Goal: Transaction & Acquisition: Purchase product/service

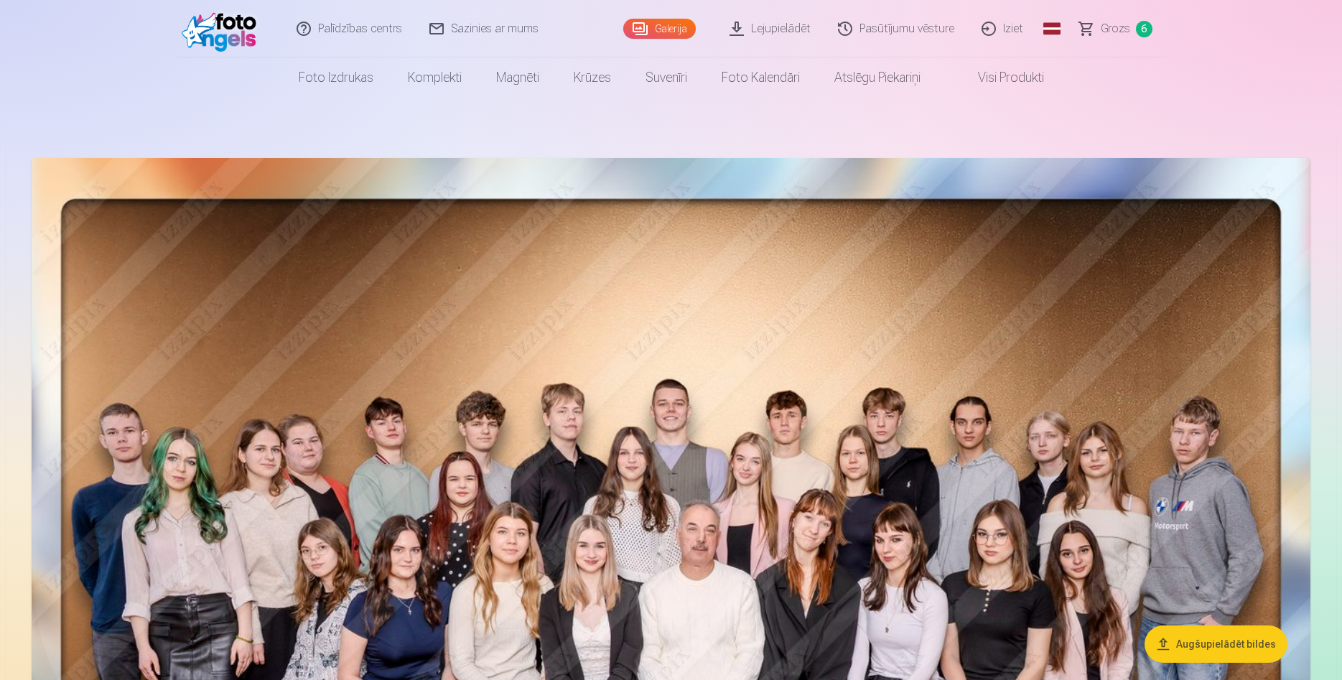
click at [1134, 26] on link "Grozs 6" at bounding box center [1116, 28] width 101 height 57
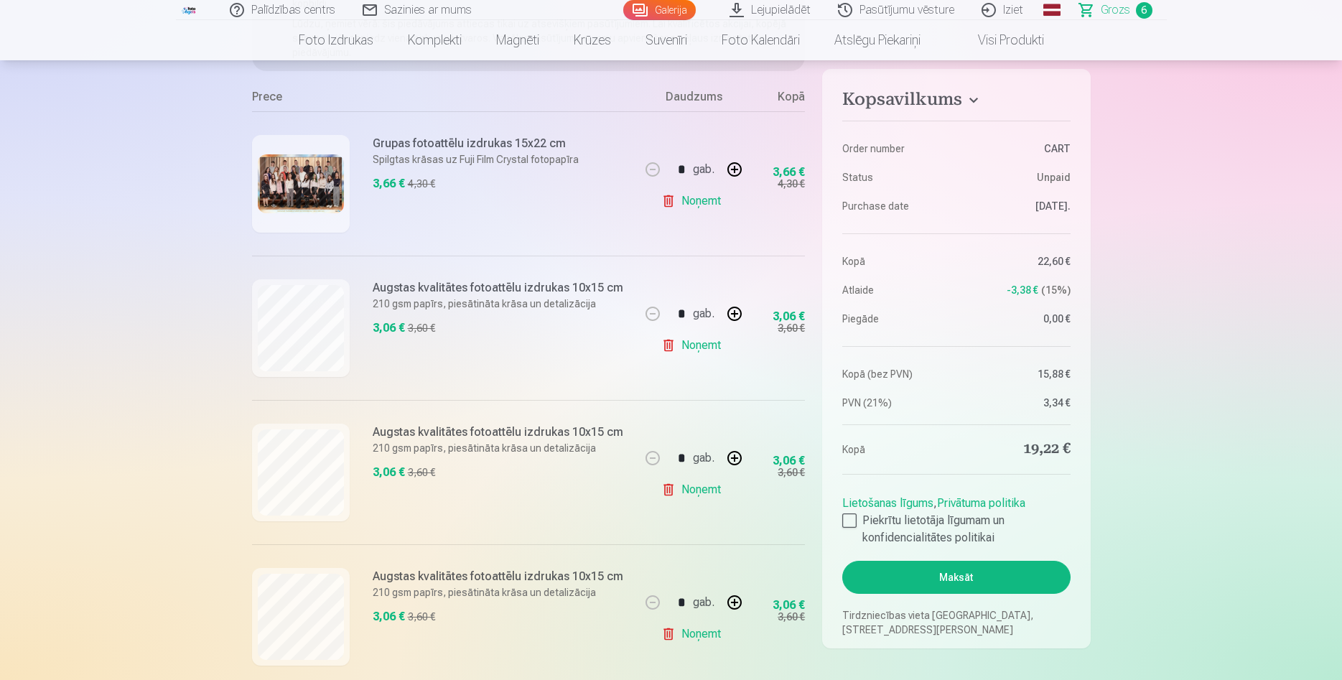
scroll to position [293, 0]
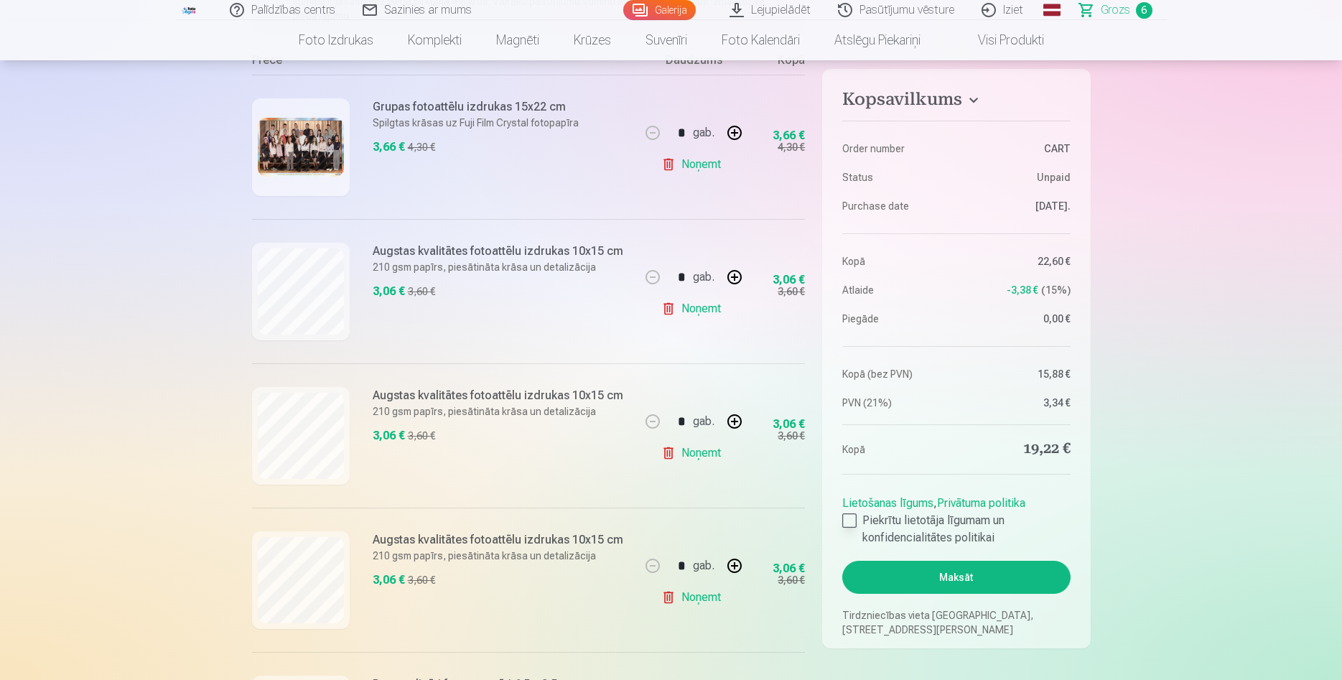
click at [849, 515] on div at bounding box center [849, 520] width 14 height 14
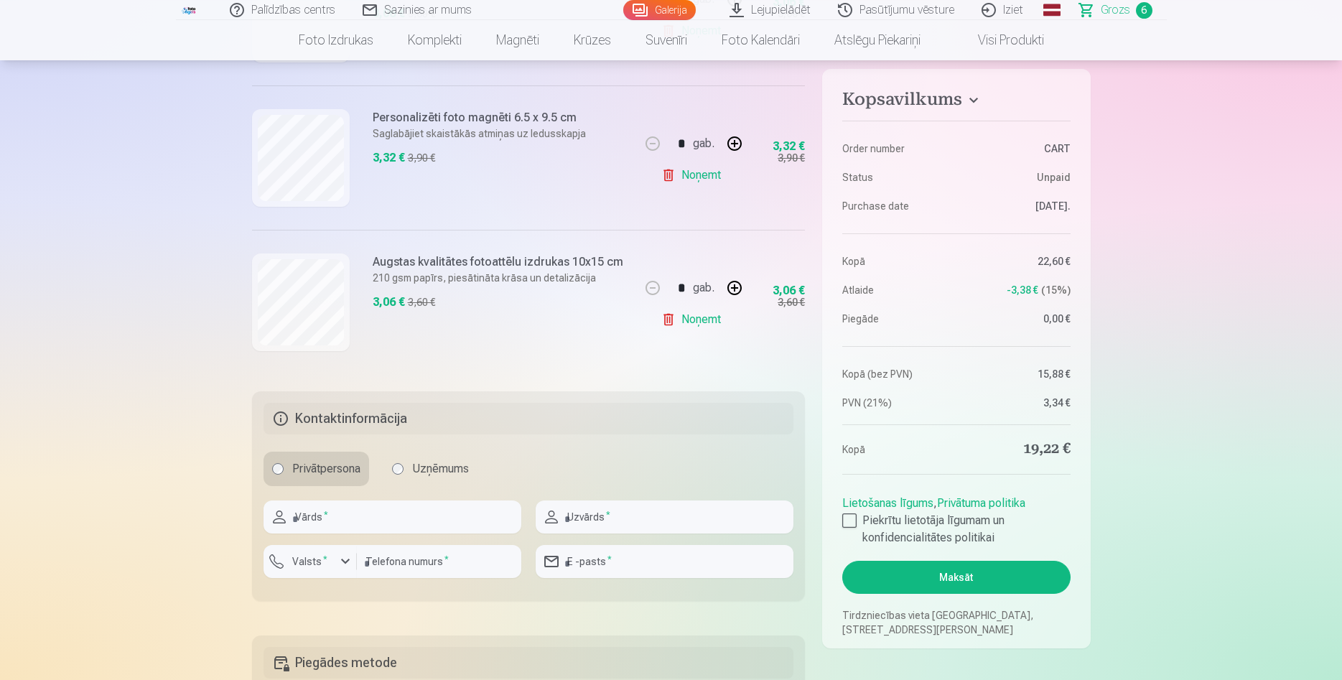
scroll to position [879, 0]
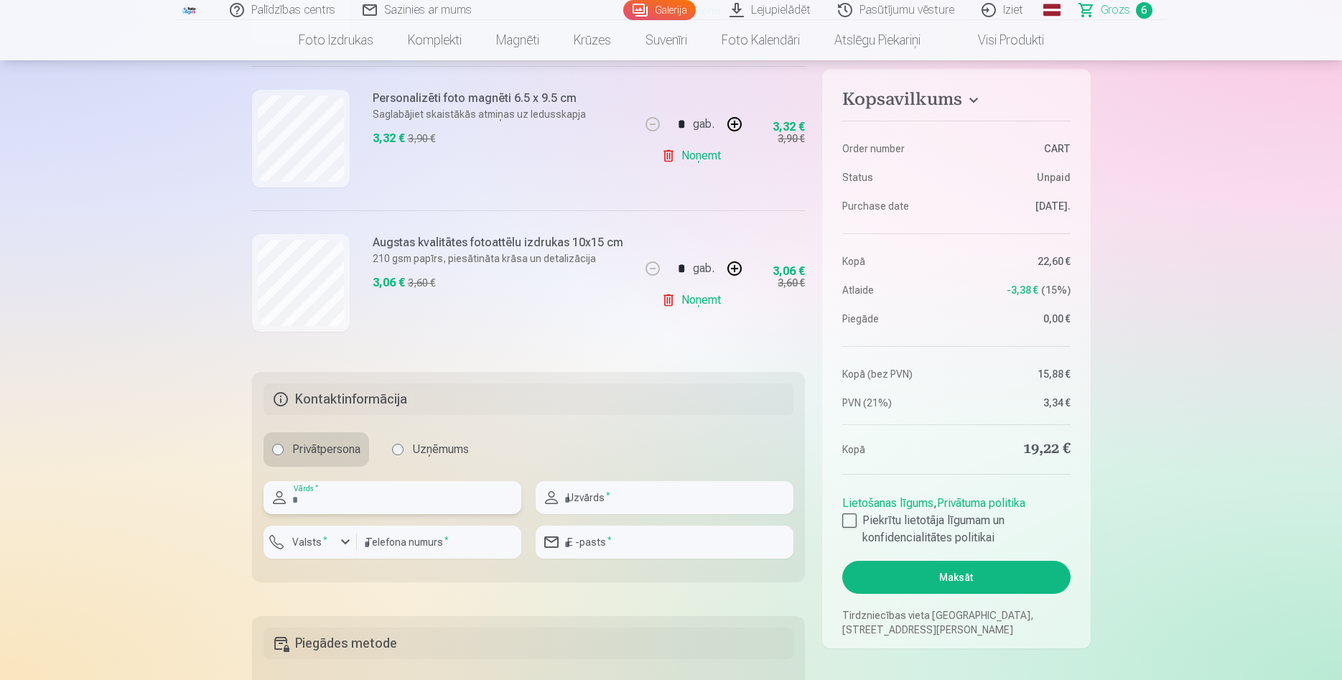
click at [432, 500] on input "text" at bounding box center [392, 497] width 258 height 33
type input "*"
type input "****"
type input "******"
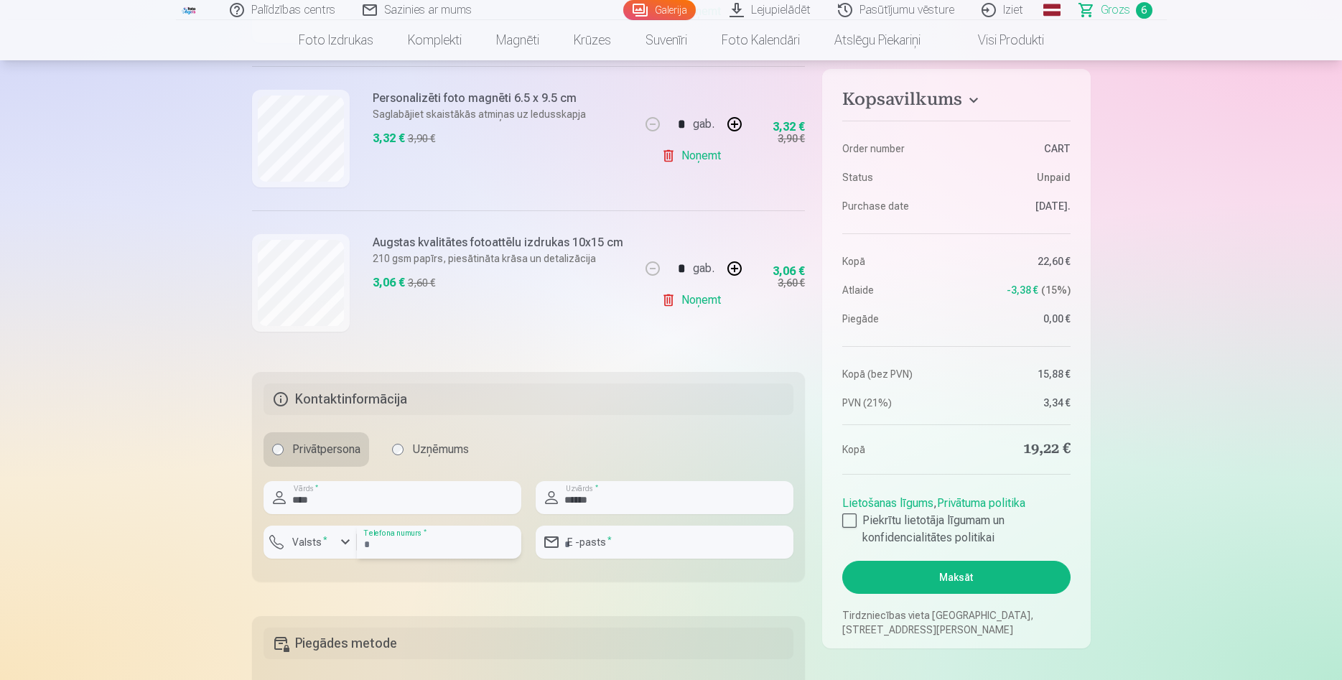
click at [386, 549] on input "number" at bounding box center [439, 542] width 164 height 33
click at [342, 541] on div "button" at bounding box center [345, 541] width 17 height 17
click at [358, 581] on li "+371 Latvija" at bounding box center [326, 575] width 102 height 29
click at [385, 546] on input "number" at bounding box center [439, 542] width 164 height 33
type input "********"
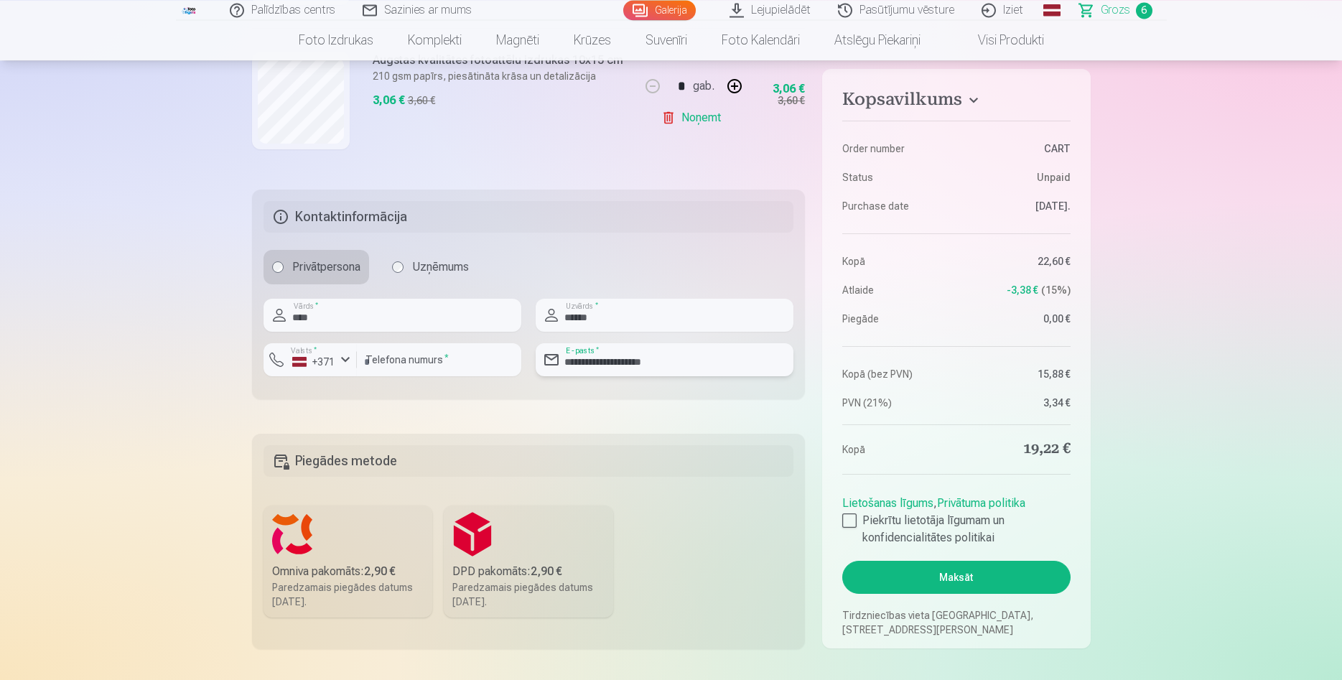
scroll to position [1098, 0]
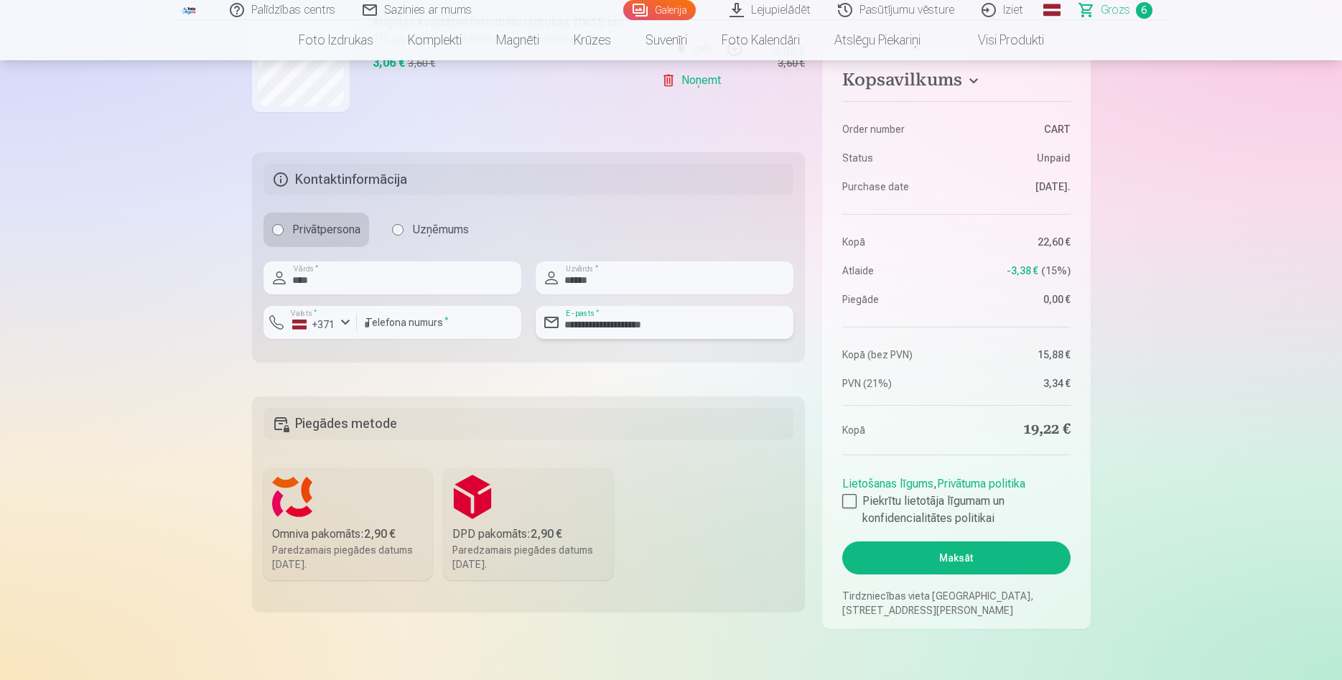
type input "**********"
click at [345, 519] on label "Omniva pakomāts : 2,90 € Paredzamais piegādes datums 13.09.2025." at bounding box center [347, 524] width 169 height 112
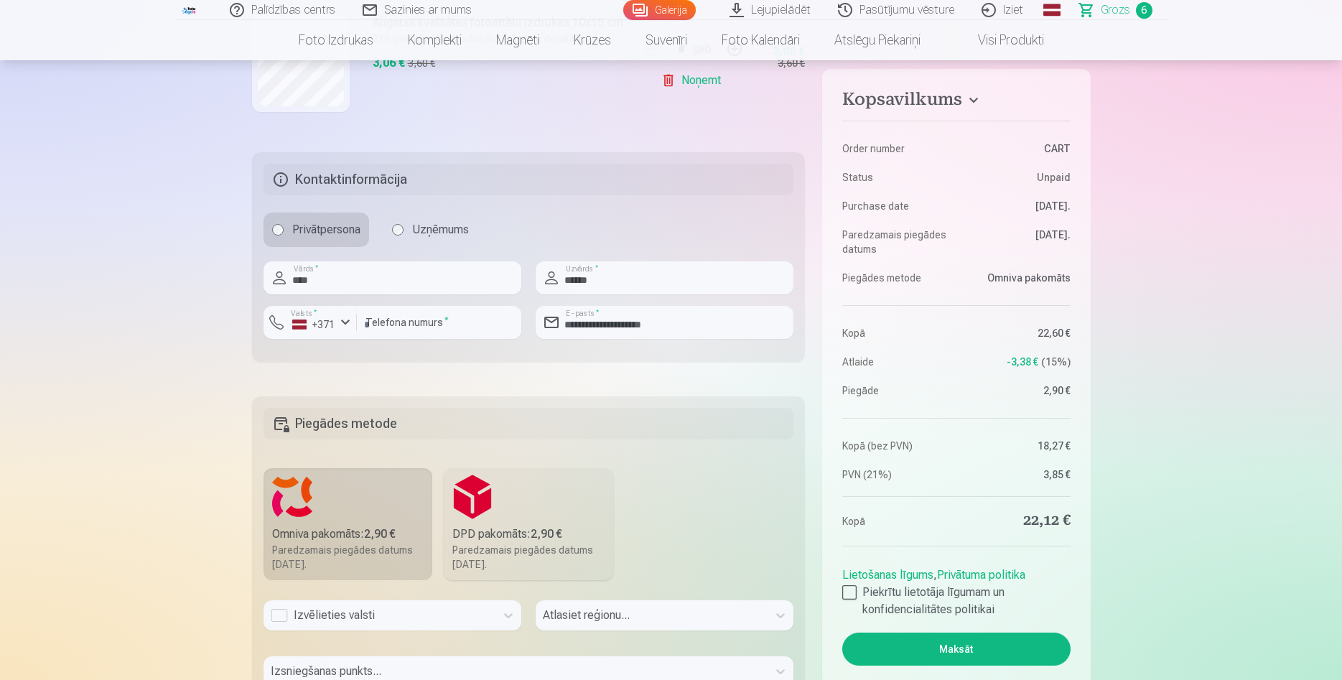
click at [395, 615] on div "Izvēlieties valsti" at bounding box center [392, 615] width 258 height 30
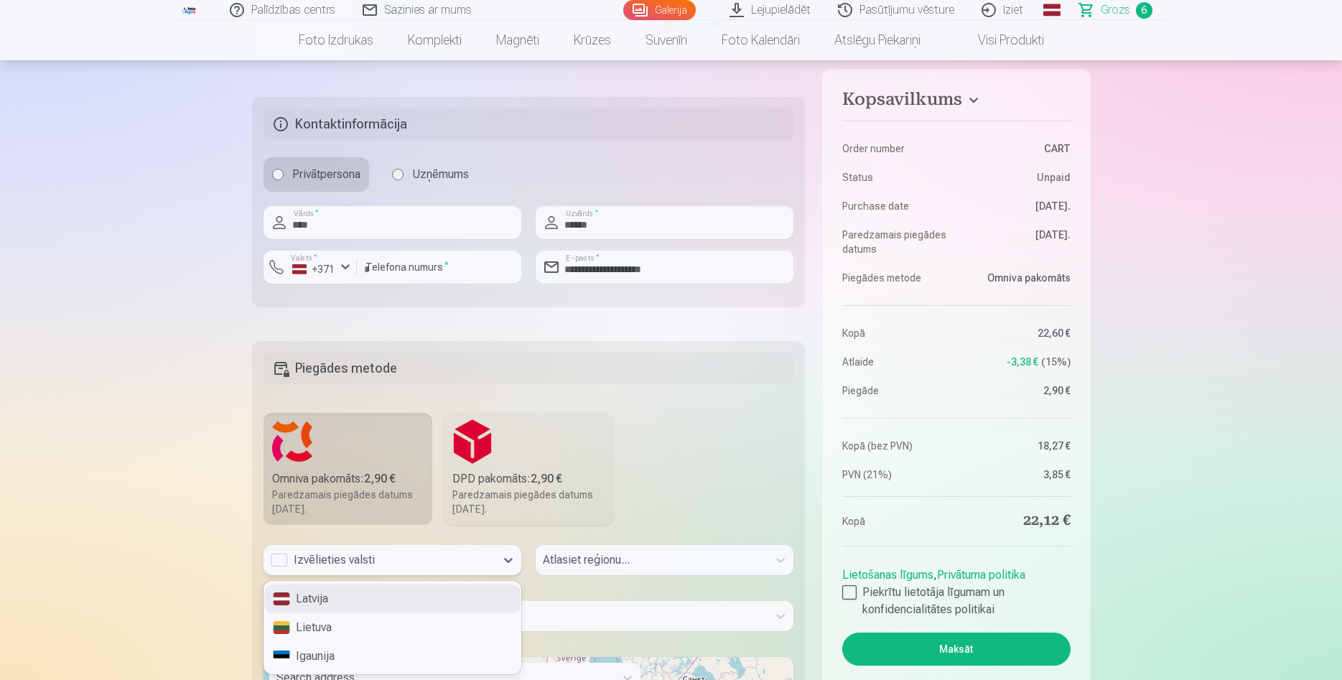
click at [365, 599] on div "Latvija" at bounding box center [392, 598] width 256 height 29
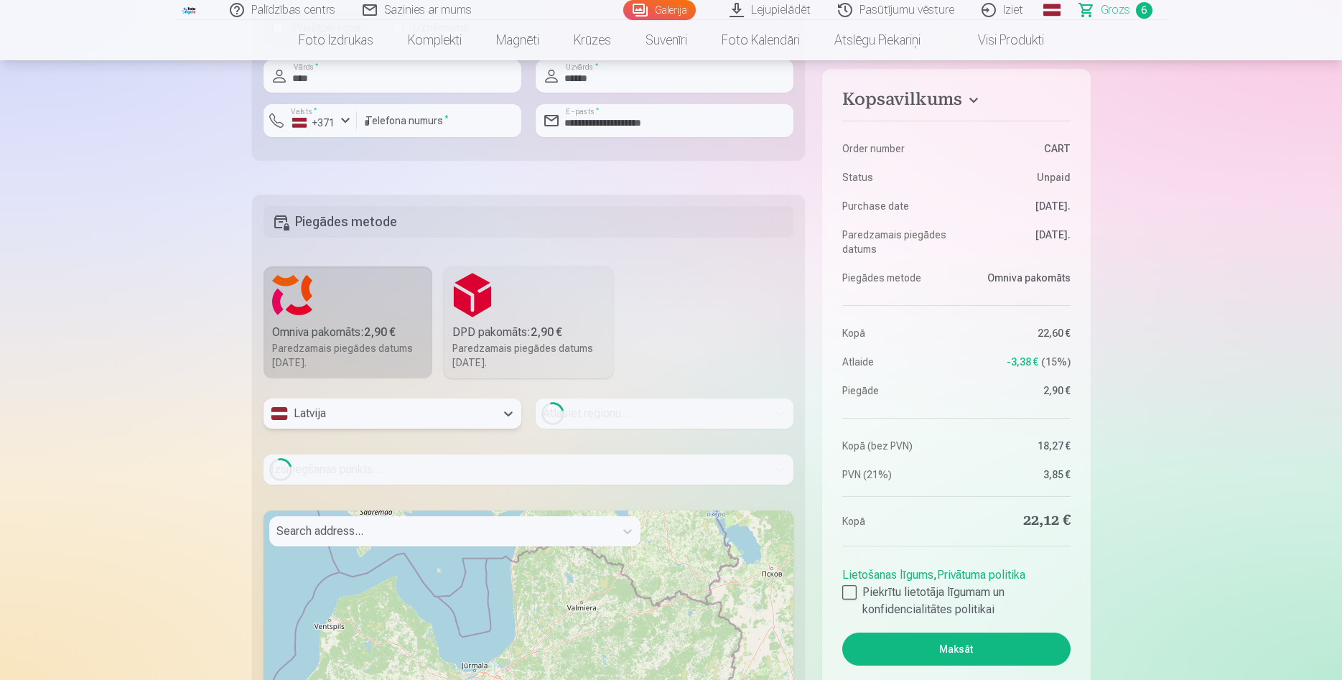
scroll to position [1447, 0]
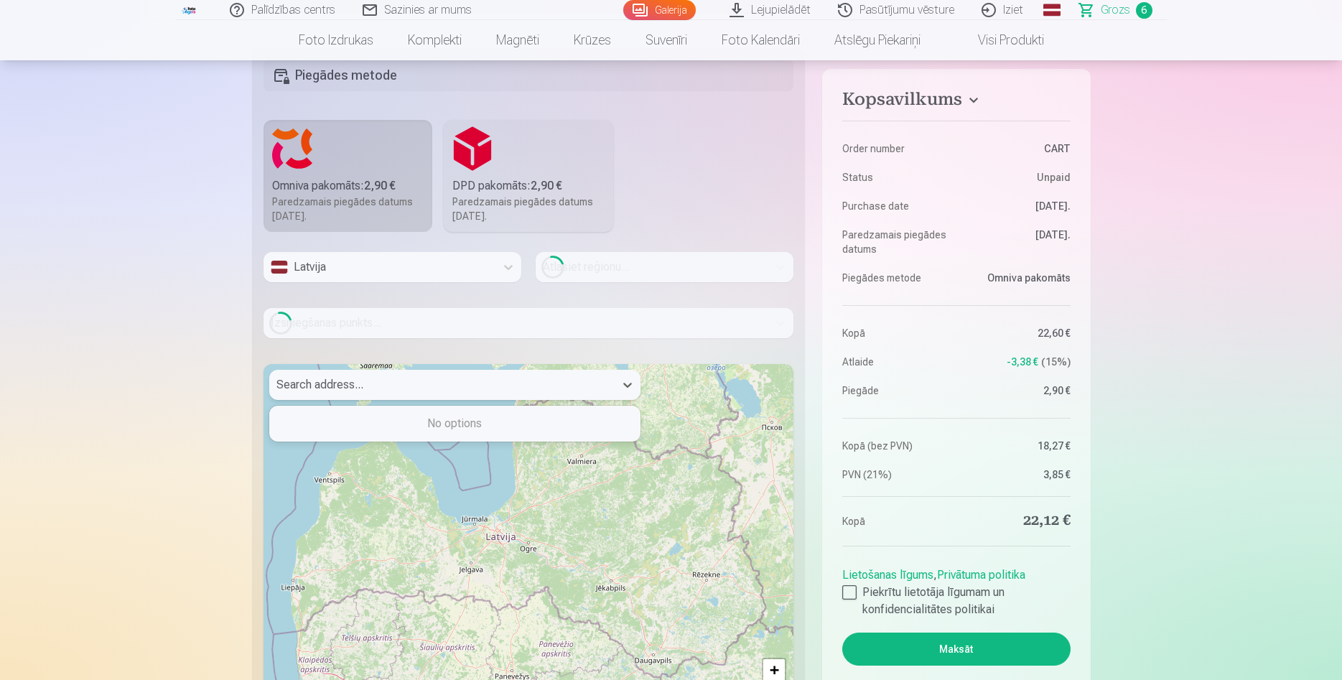
click at [564, 397] on div "Search address..." at bounding box center [441, 385] width 345 height 30
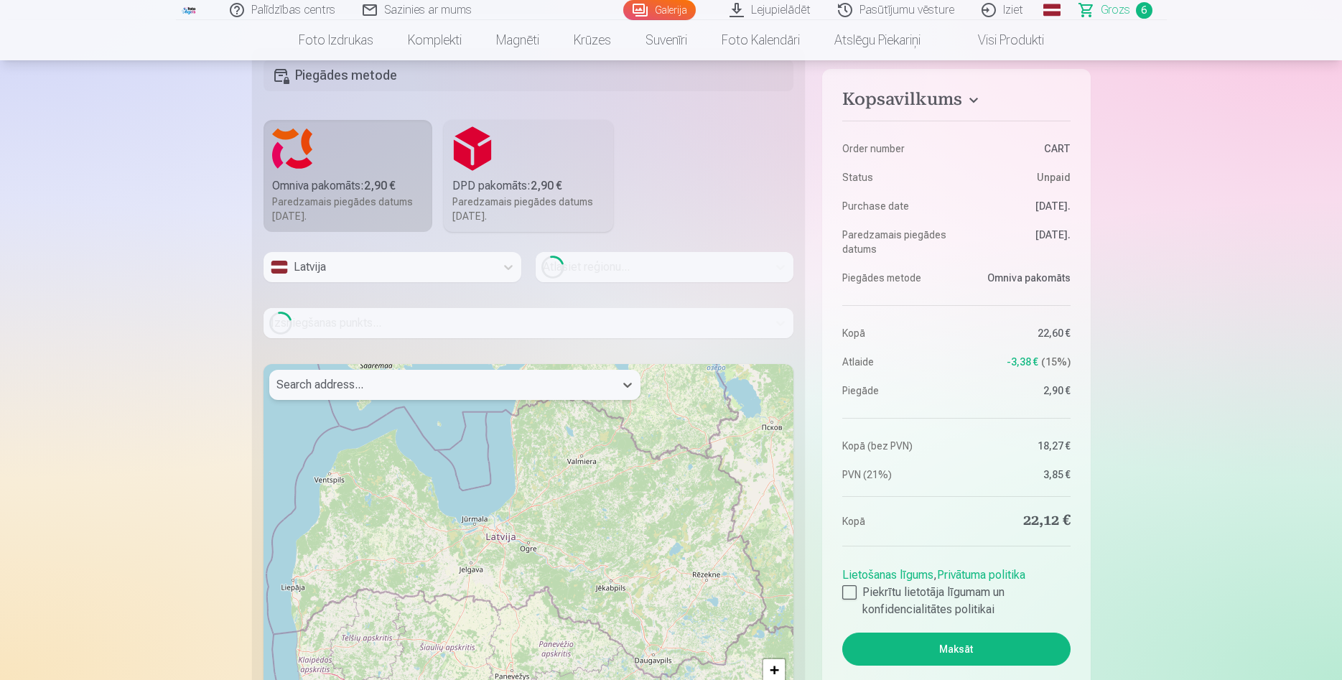
click at [564, 397] on div "Search address..." at bounding box center [441, 385] width 345 height 30
click at [542, 166] on label "DPD pakomāts : 2,90 € Paredzamais piegādes datums 13.09.2025." at bounding box center [528, 176] width 169 height 112
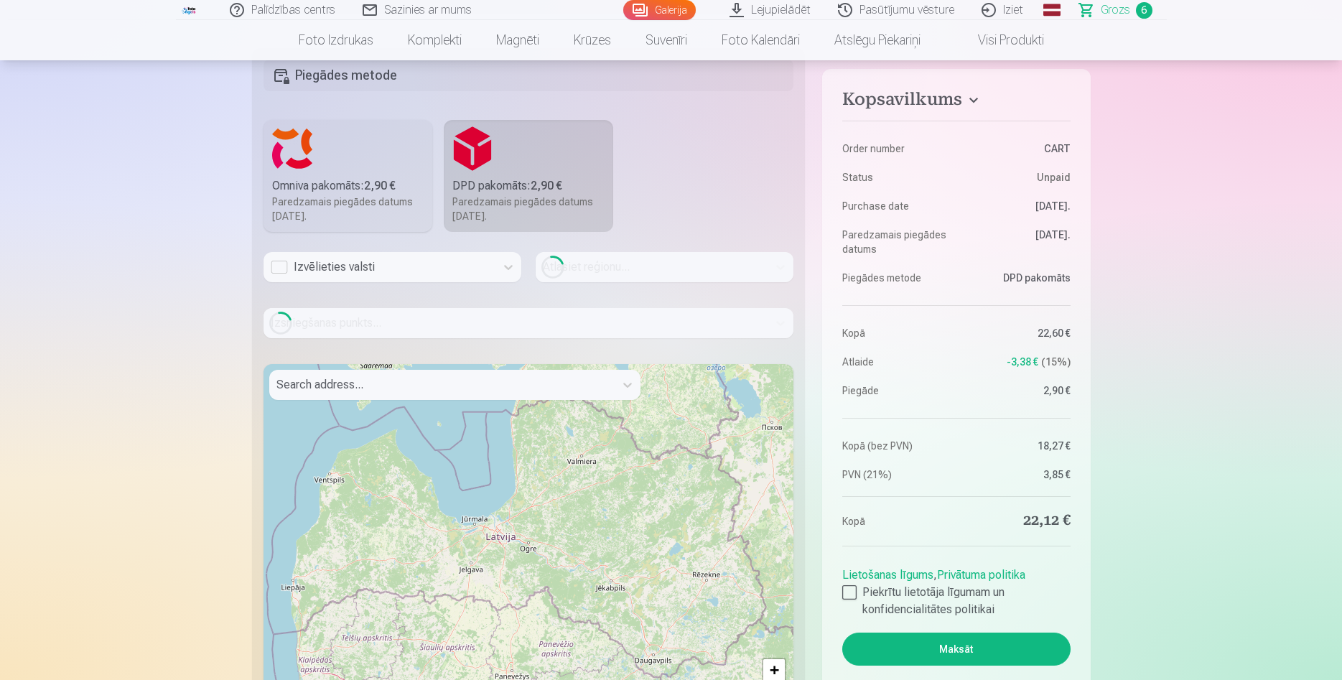
click at [387, 269] on div "Izvēlieties valsti" at bounding box center [380, 266] width 218 height 17
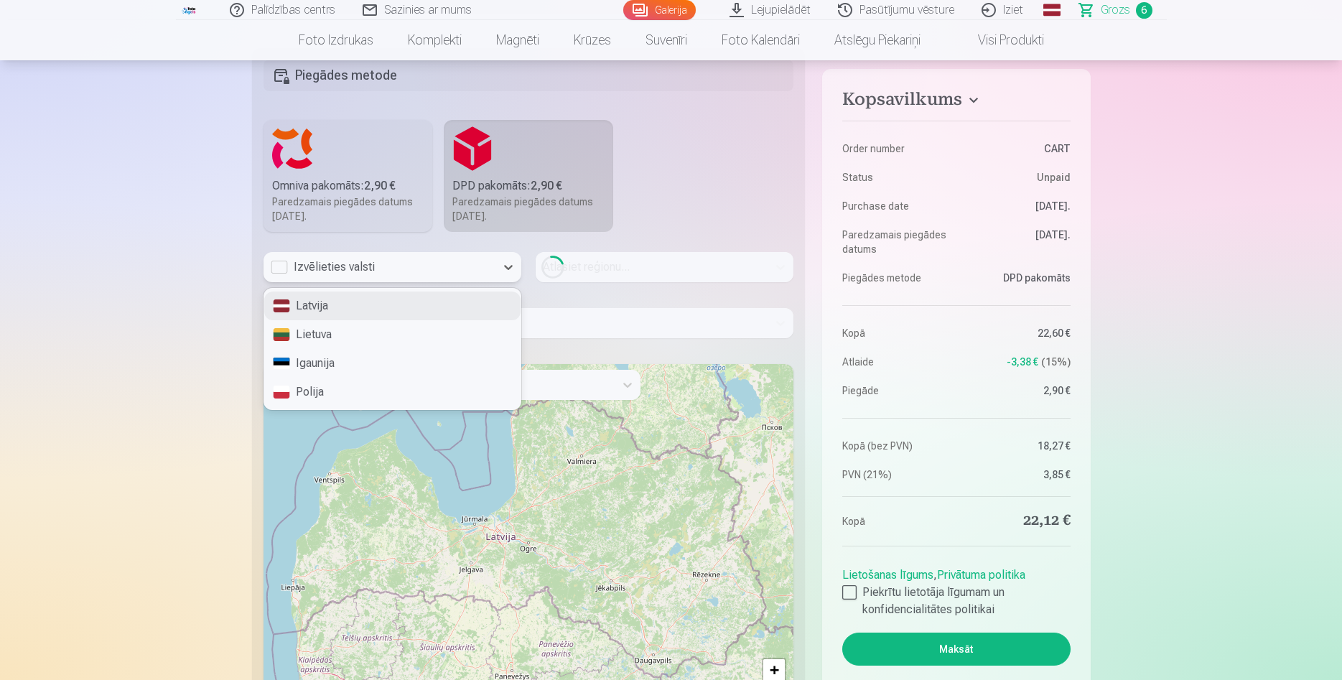
click at [386, 302] on div "Latvija" at bounding box center [392, 305] width 256 height 29
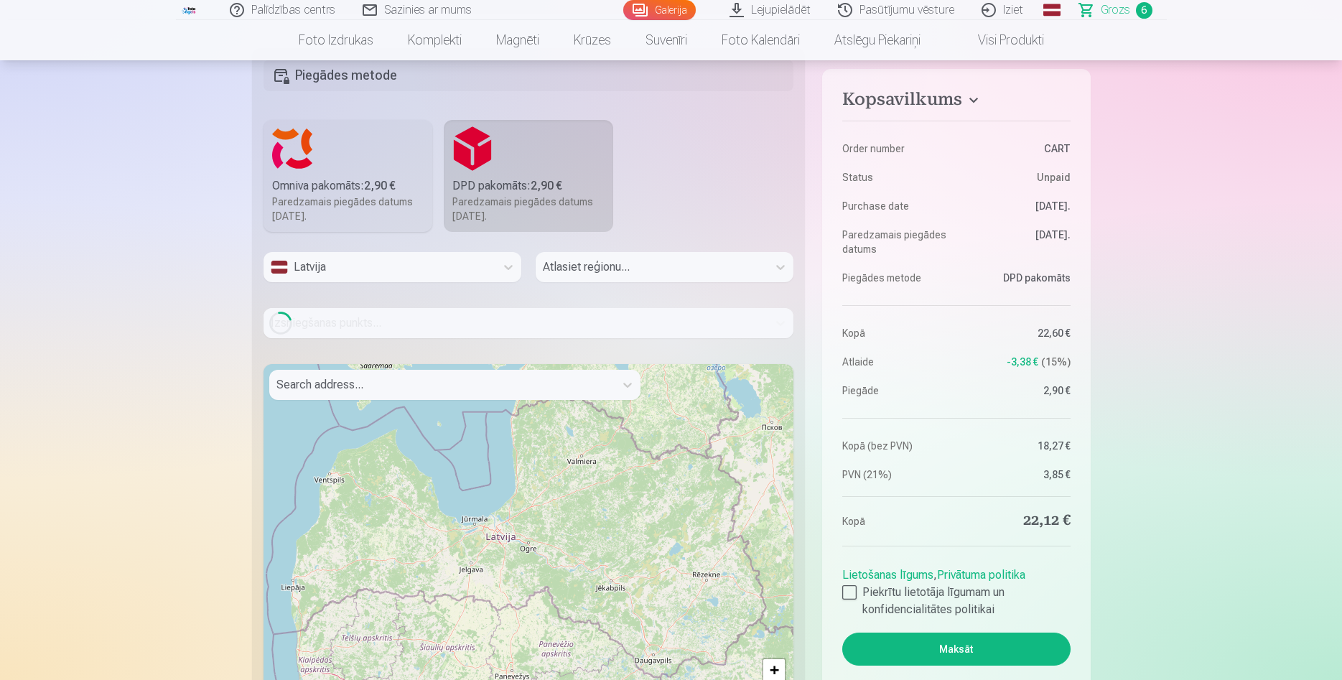
click at [594, 261] on div "Atlasiet reģionu..." at bounding box center [665, 273] width 258 height 42
click at [770, 267] on div "Atlasiet reģionu..." at bounding box center [665, 273] width 258 height 42
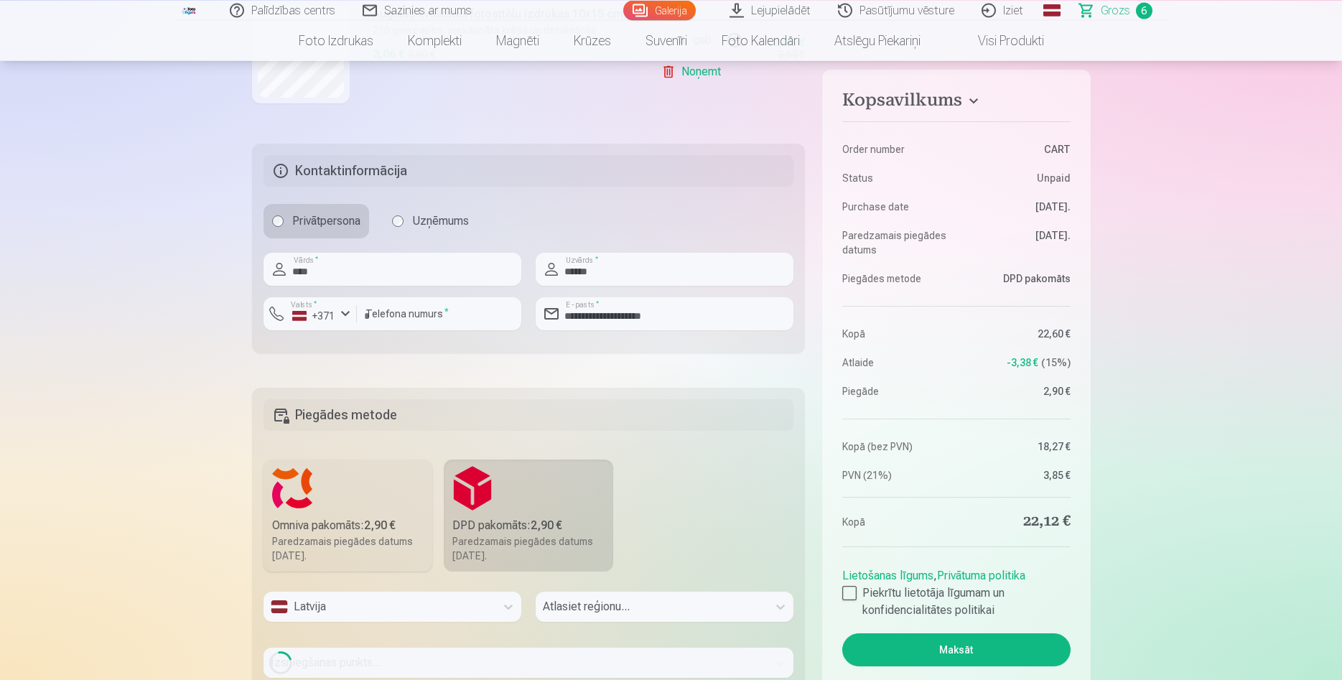
scroll to position [1300, 0]
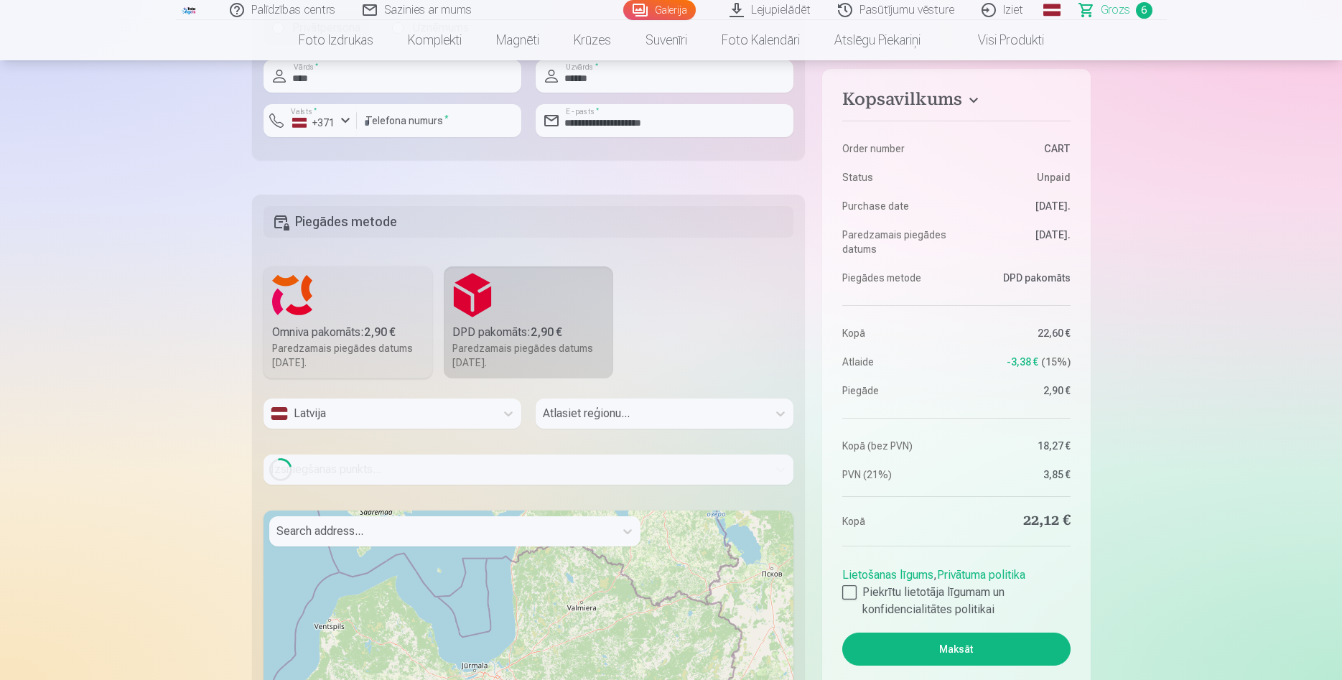
click at [594, 415] on div "Atlasiet reģionu..." at bounding box center [665, 419] width 258 height 42
click at [786, 414] on div "Atlasiet reģionu..." at bounding box center [665, 419] width 258 height 42
drag, startPoint x: 756, startPoint y: 415, endPoint x: 722, endPoint y: 415, distance: 33.7
click at [754, 415] on div "Atlasiet reģionu..." at bounding box center [665, 419] width 258 height 42
click at [722, 415] on div "Atlasiet reģionu..." at bounding box center [665, 419] width 258 height 42
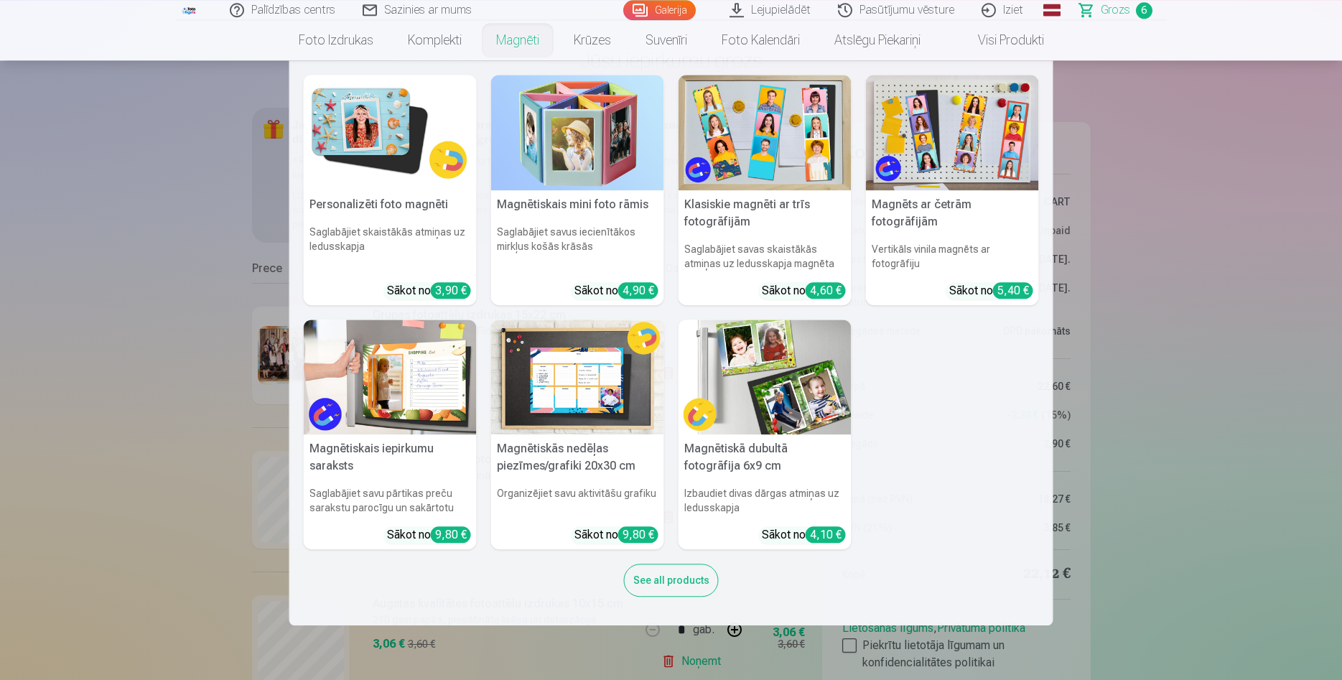
scroll to position [55, 0]
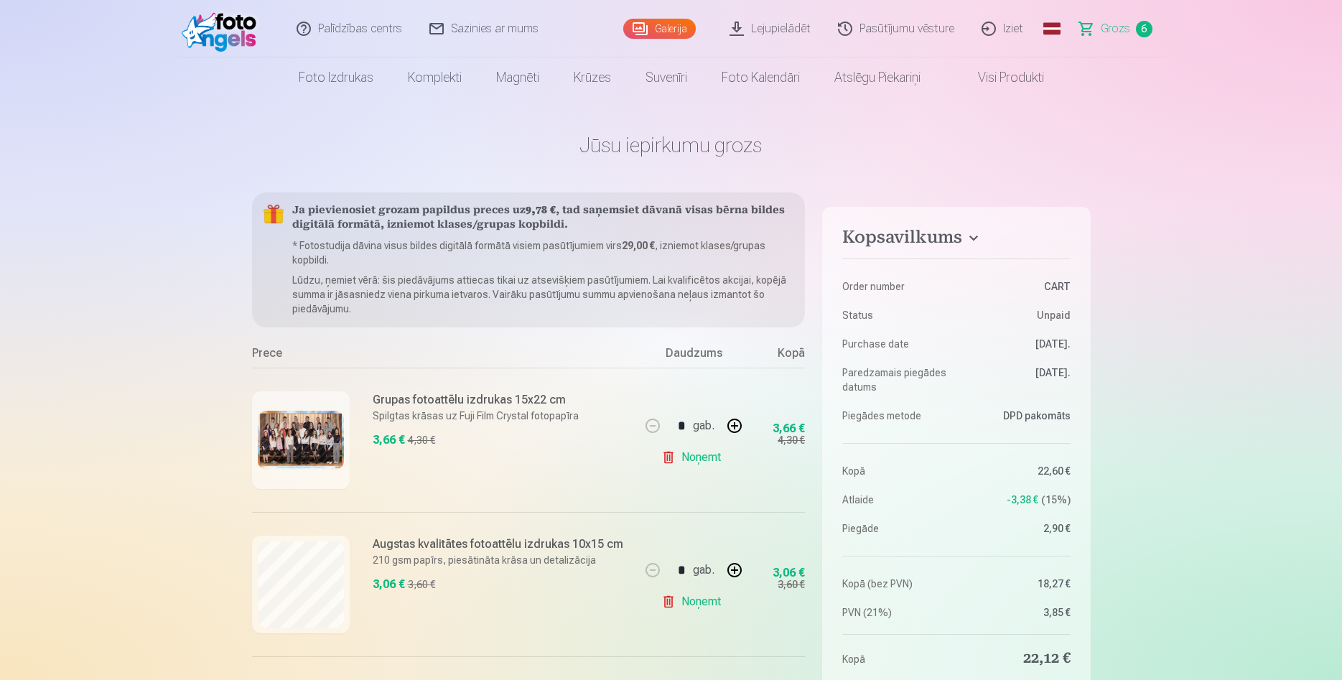
click at [1126, 26] on span "Grozs" at bounding box center [1115, 28] width 29 height 17
click at [1015, 24] on link "Iziet" at bounding box center [1002, 28] width 69 height 57
click at [1002, 32] on link "Iziet" at bounding box center [1002, 28] width 69 height 57
click at [220, 27] on img at bounding box center [223, 29] width 83 height 46
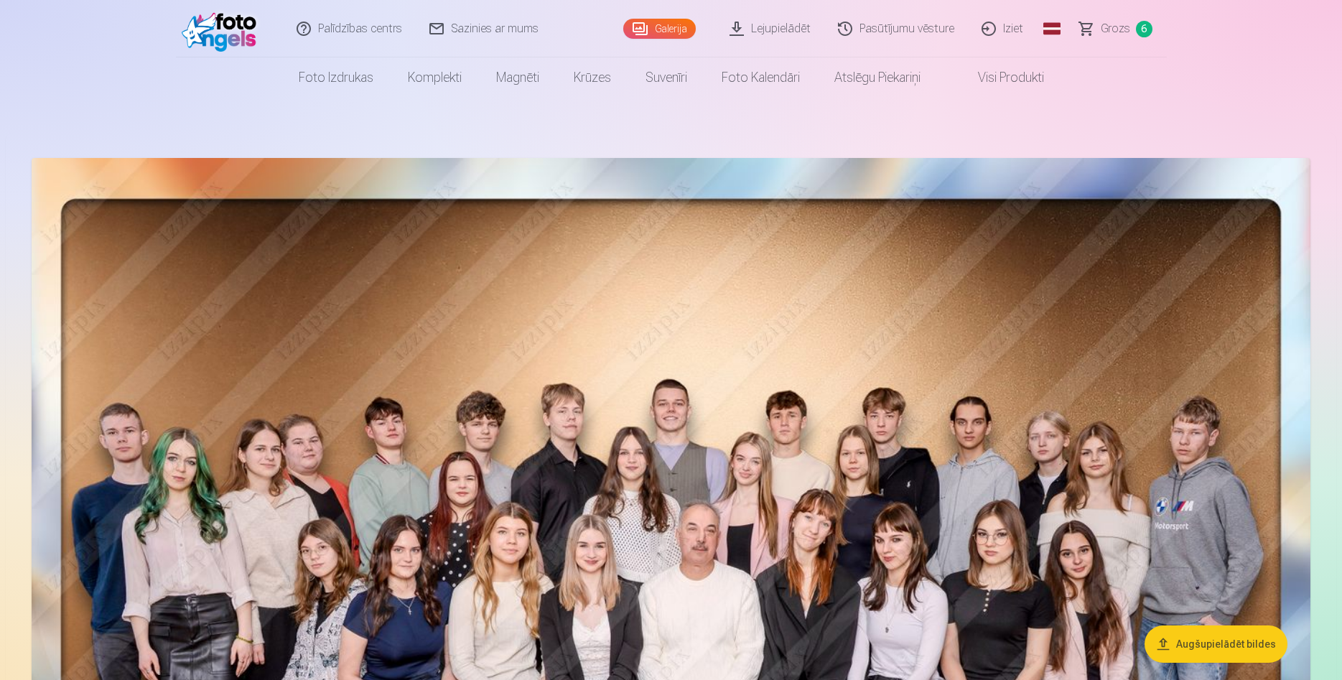
click at [1001, 25] on link "Iziet" at bounding box center [1002, 28] width 69 height 57
click at [988, 31] on link "Iziet" at bounding box center [1002, 28] width 69 height 57
click at [1009, 29] on link "Iziet" at bounding box center [1002, 28] width 69 height 57
